Goal: Task Accomplishment & Management: Manage account settings

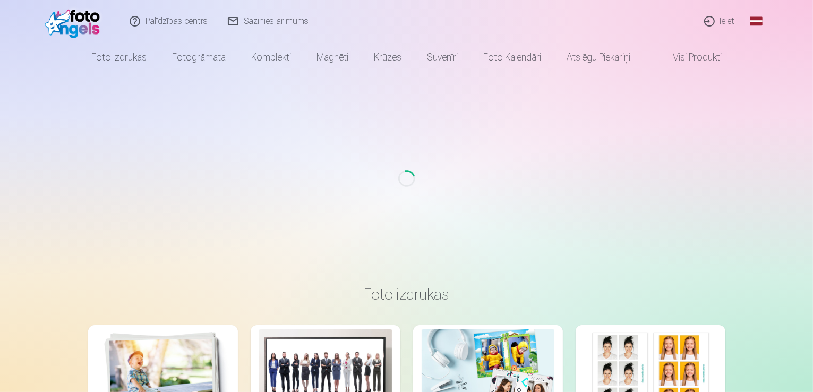
click at [717, 22] on link "Ieiet" at bounding box center [720, 21] width 51 height 43
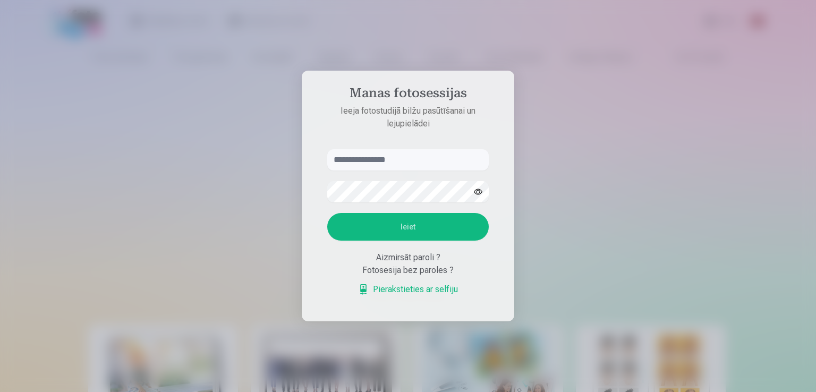
click at [390, 164] on input "text" at bounding box center [408, 159] width 162 height 21
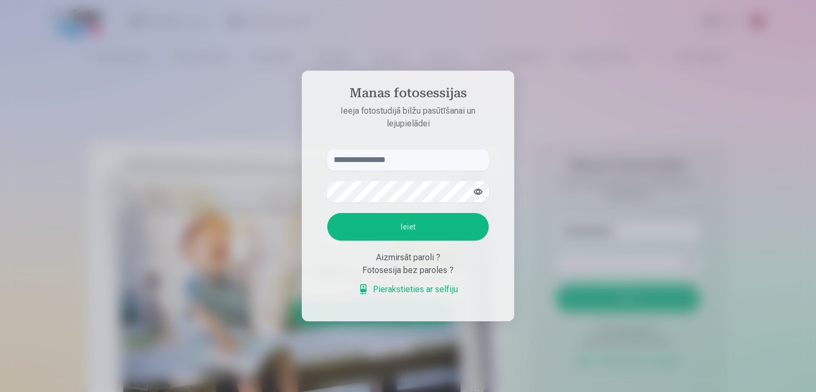
type input "*"
type input "**********"
click at [440, 222] on button "Ieiet" at bounding box center [408, 227] width 162 height 28
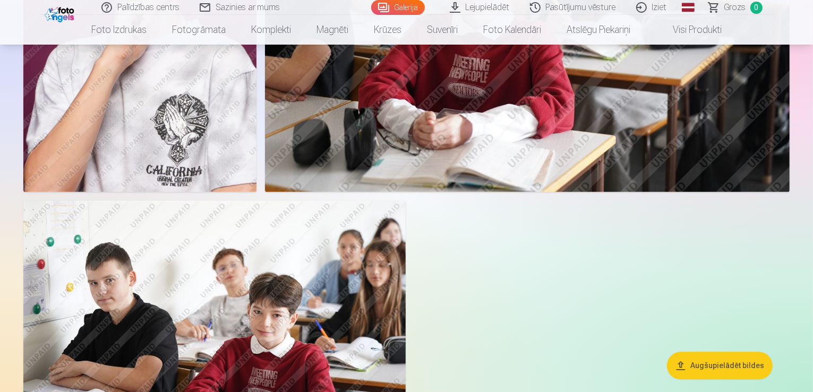
scroll to position [2232, 0]
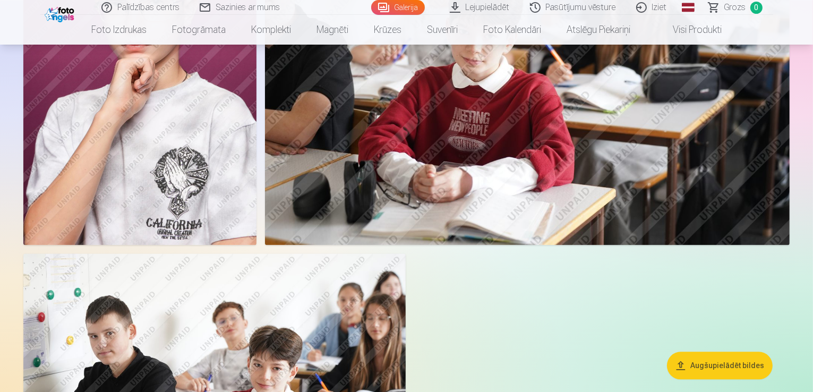
drag, startPoint x: 389, startPoint y: 196, endPoint x: 265, endPoint y: 177, distance: 125.8
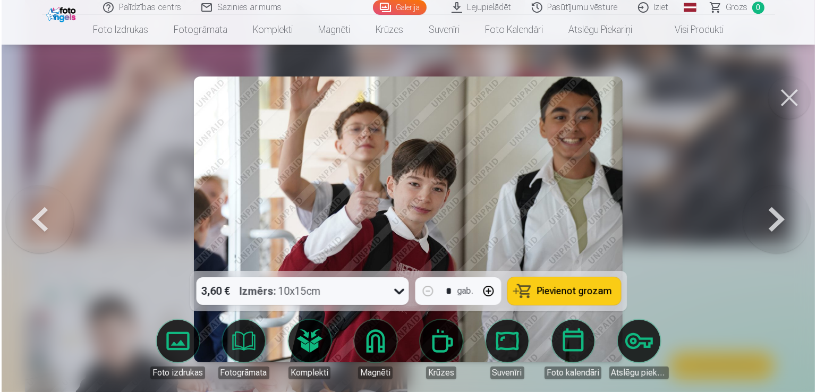
scroll to position [2237, 0]
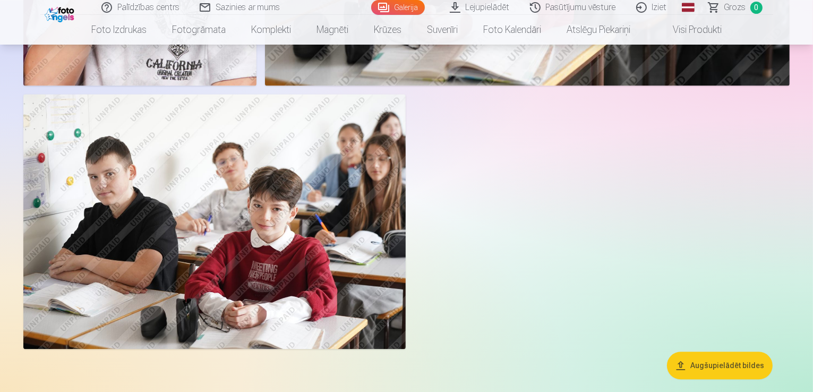
scroll to position [2603, 0]
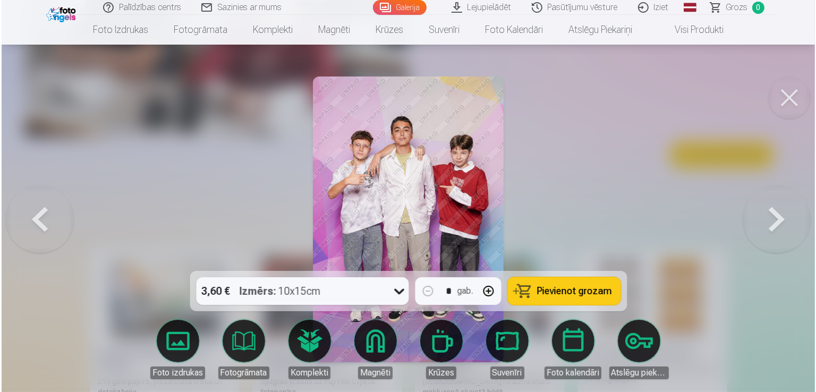
scroll to position [2610, 0]
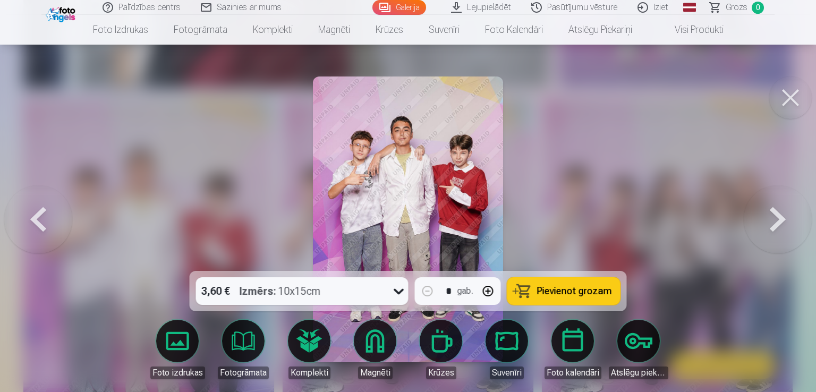
click at [437, 151] on img at bounding box center [408, 220] width 191 height 286
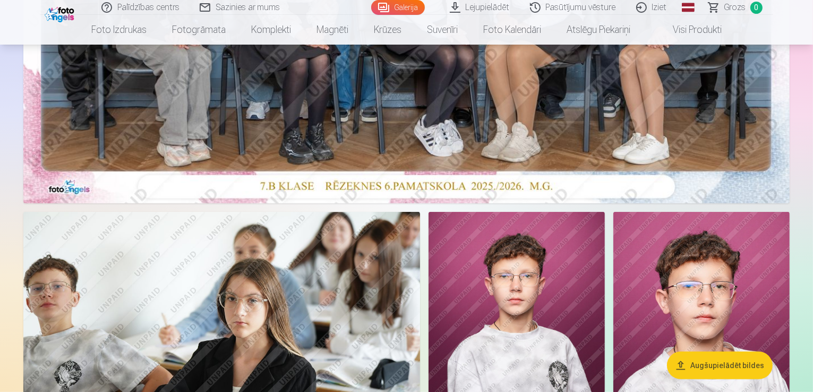
scroll to position [106, 0]
